Goal: Information Seeking & Learning: Learn about a topic

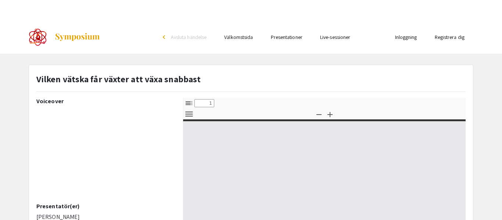
select select "custom"
type input "0"
select select "custom"
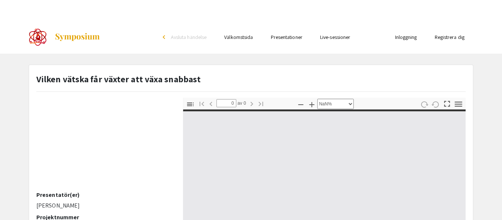
type input "1"
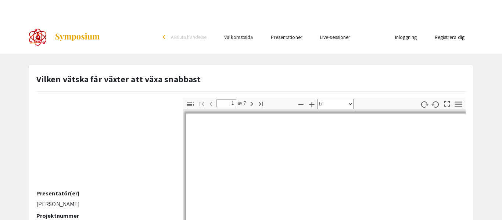
select select "auto"
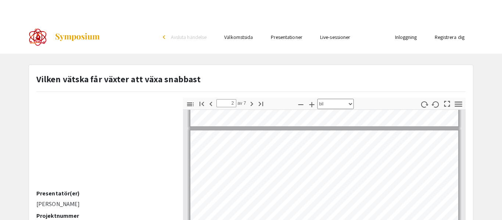
scroll to position [0, 0]
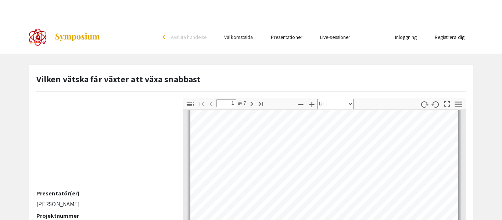
type input "2"
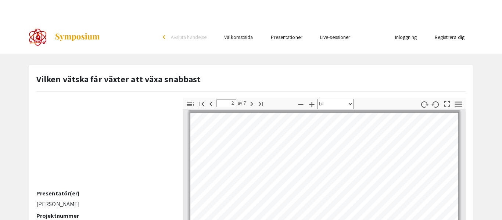
scroll to position [207, 0]
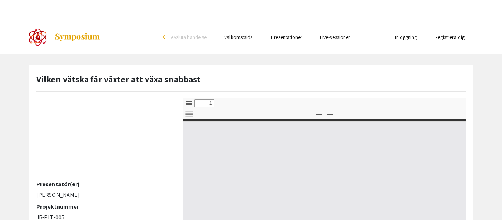
scroll to position [27, 0]
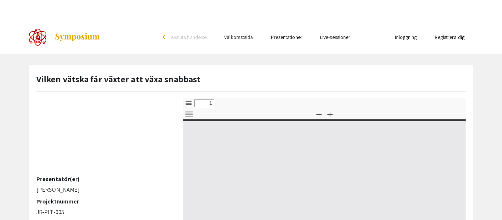
select select "custom"
type input "0"
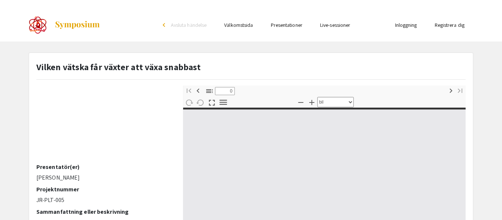
select select "custom"
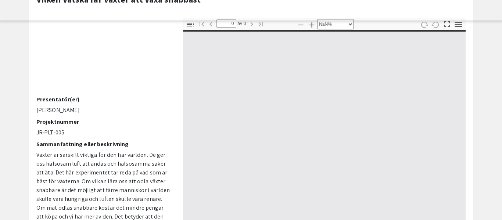
scroll to position [80, 0]
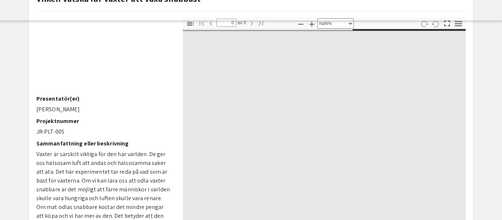
type input "1"
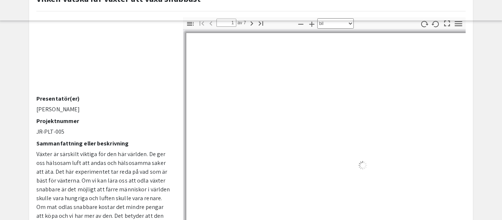
select select "auto"
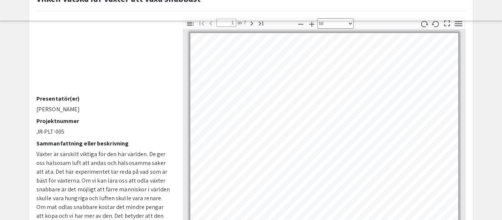
scroll to position [1, 0]
